Goal: Use online tool/utility: Utilize a website feature to perform a specific function

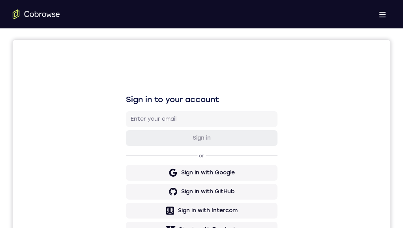
scroll to position [143, 0]
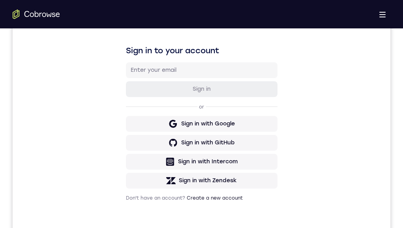
drag, startPoint x: 217, startPoint y: 514, endPoint x: 172, endPoint y: 570, distance: 71.3
